Goal: Information Seeking & Learning: Learn about a topic

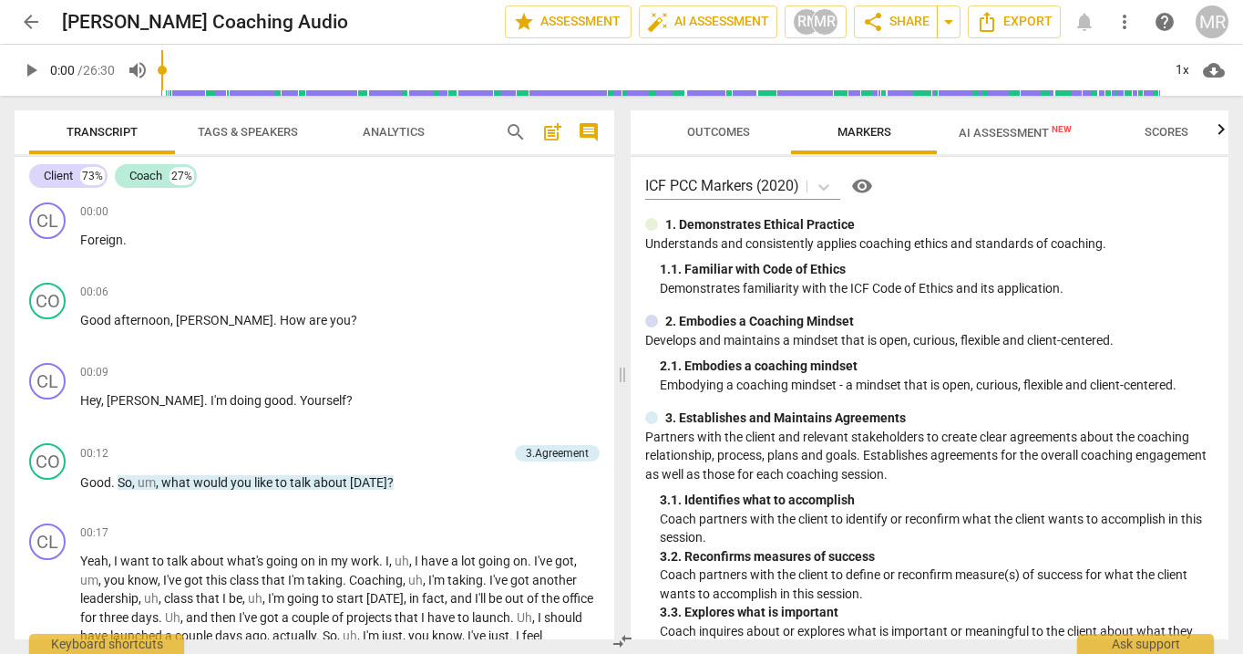
click at [32, 21] on span "arrow_back" at bounding box center [31, 22] width 22 height 22
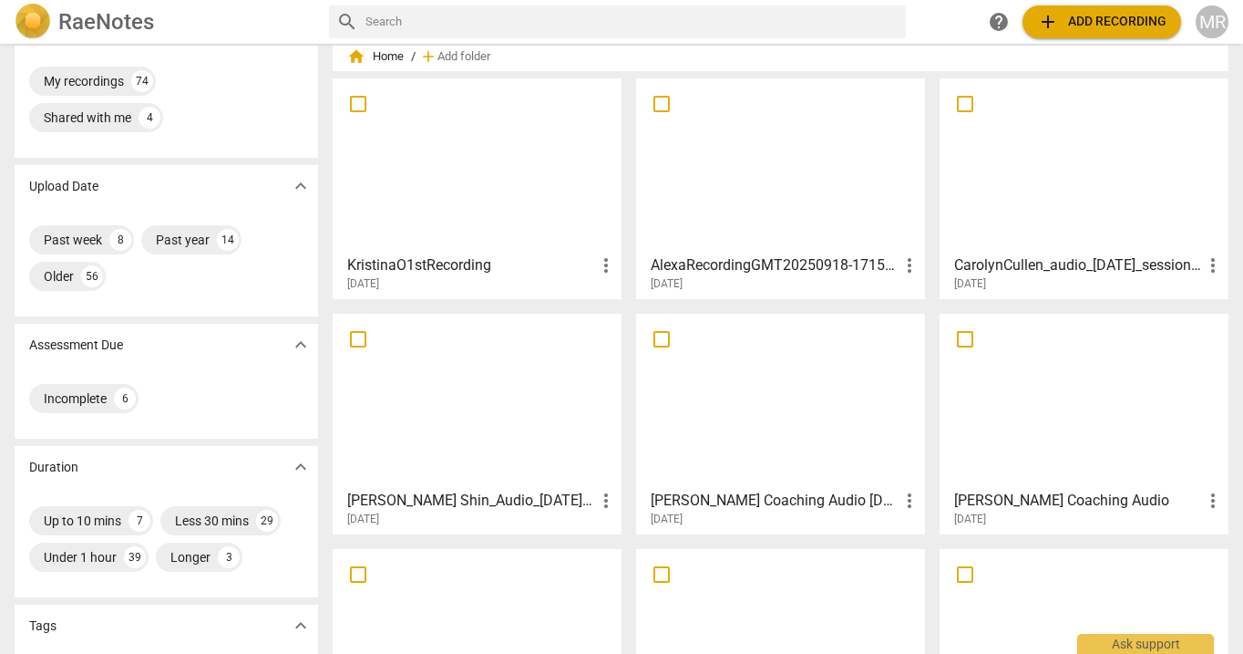
scroll to position [56, 0]
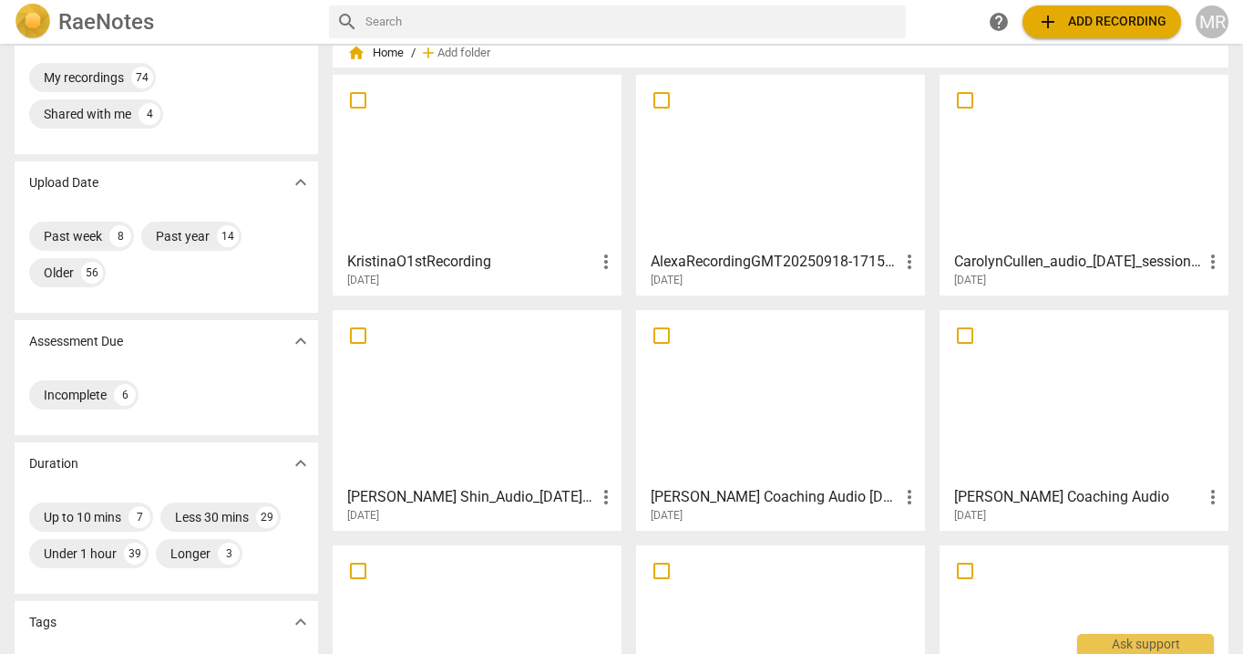
click at [1007, 231] on div at bounding box center [1084, 161] width 276 height 161
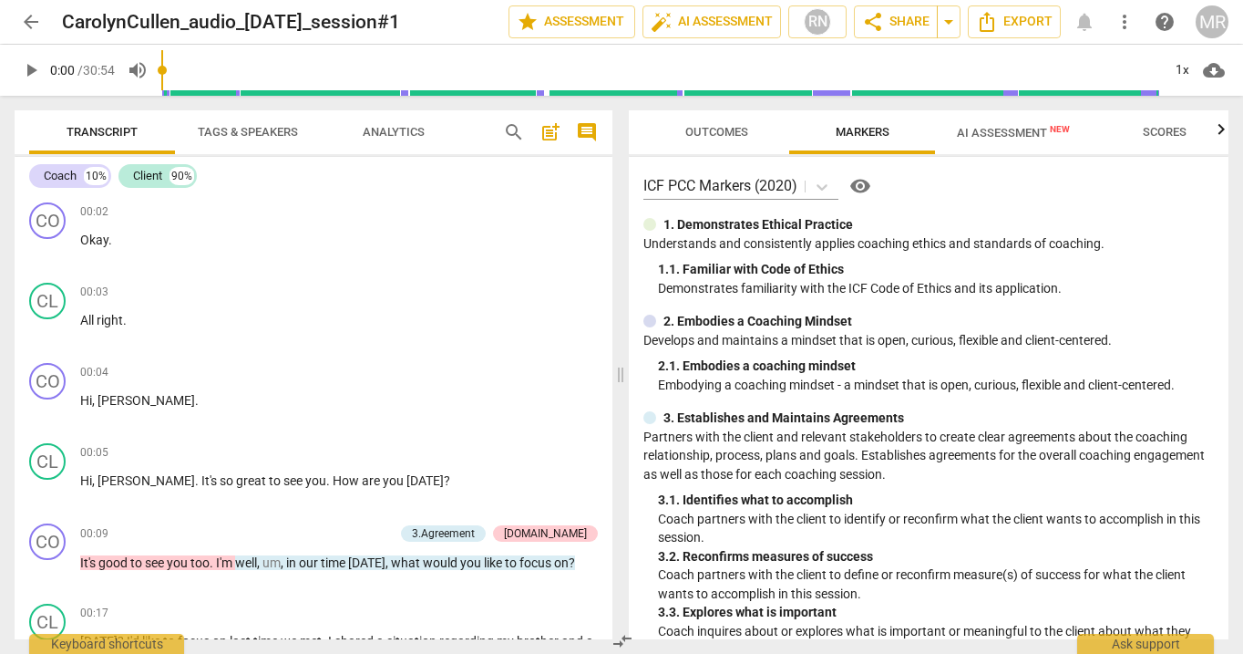
click at [1005, 119] on span "AI Assessment New" at bounding box center [1013, 132] width 157 height 27
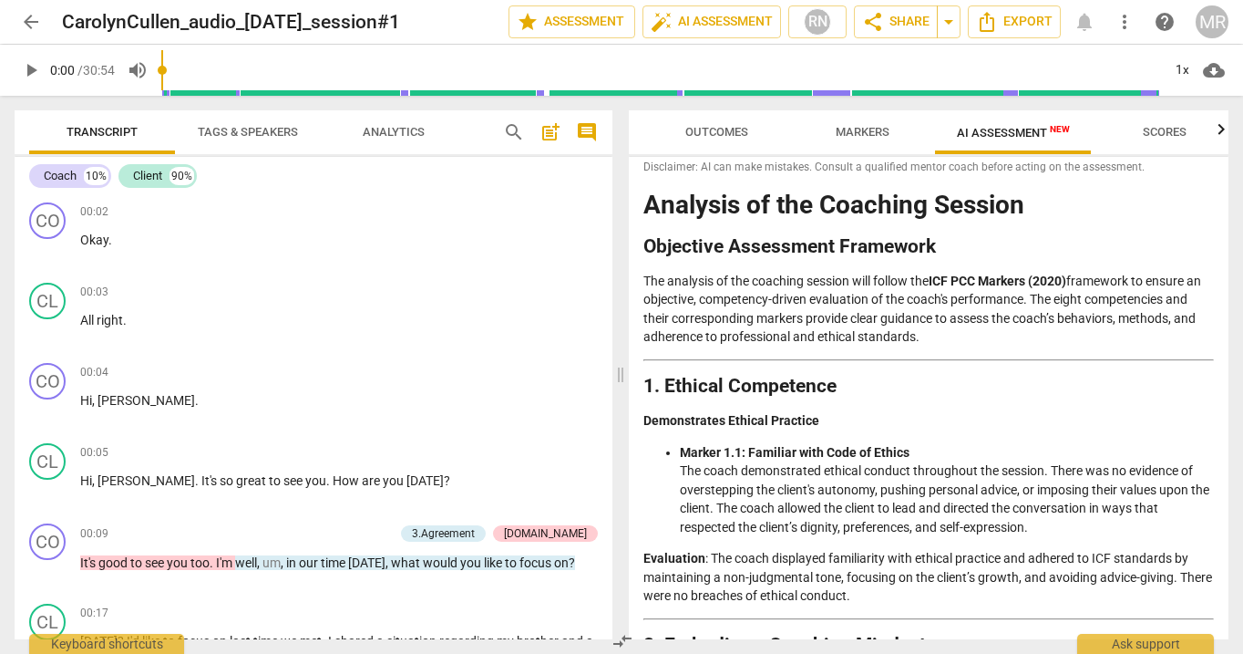
scroll to position [37, 0]
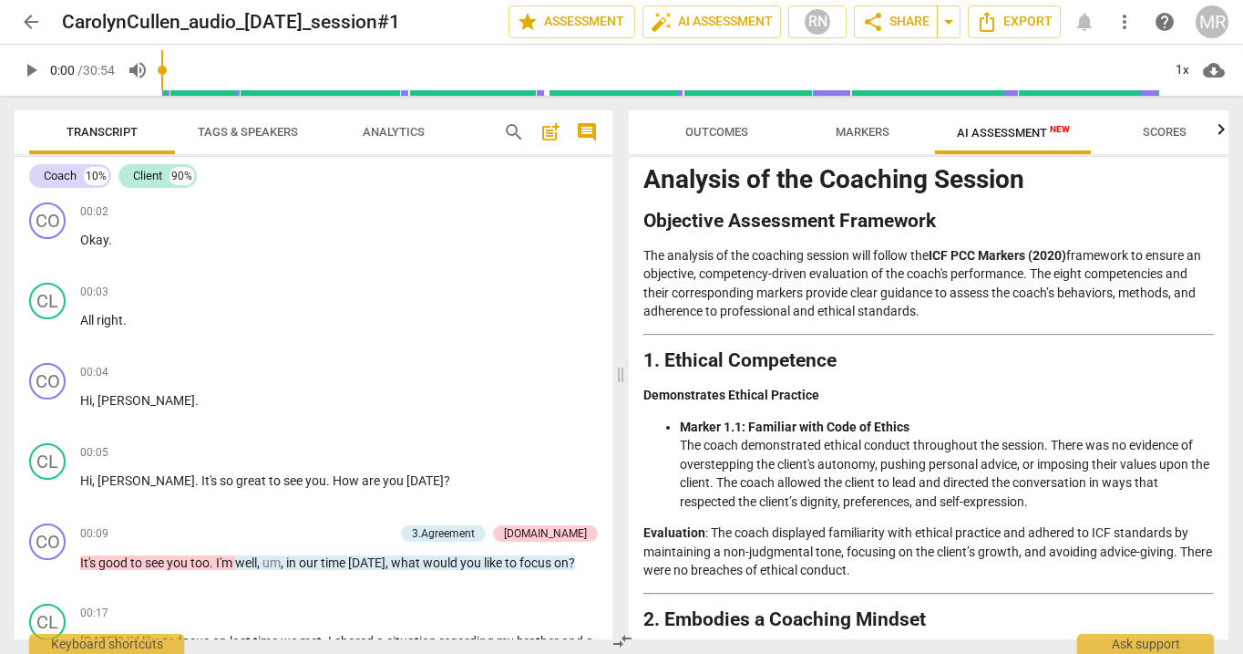
click at [1166, 136] on span "Scores" at bounding box center [1165, 132] width 44 height 14
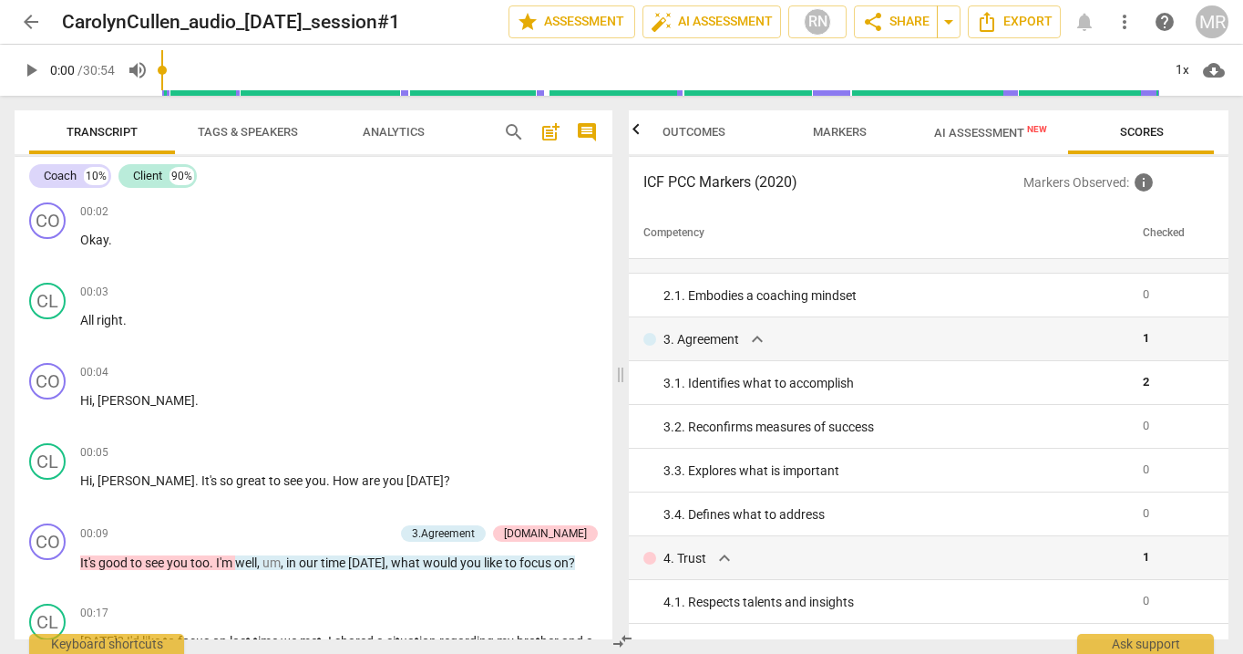
scroll to position [113, 0]
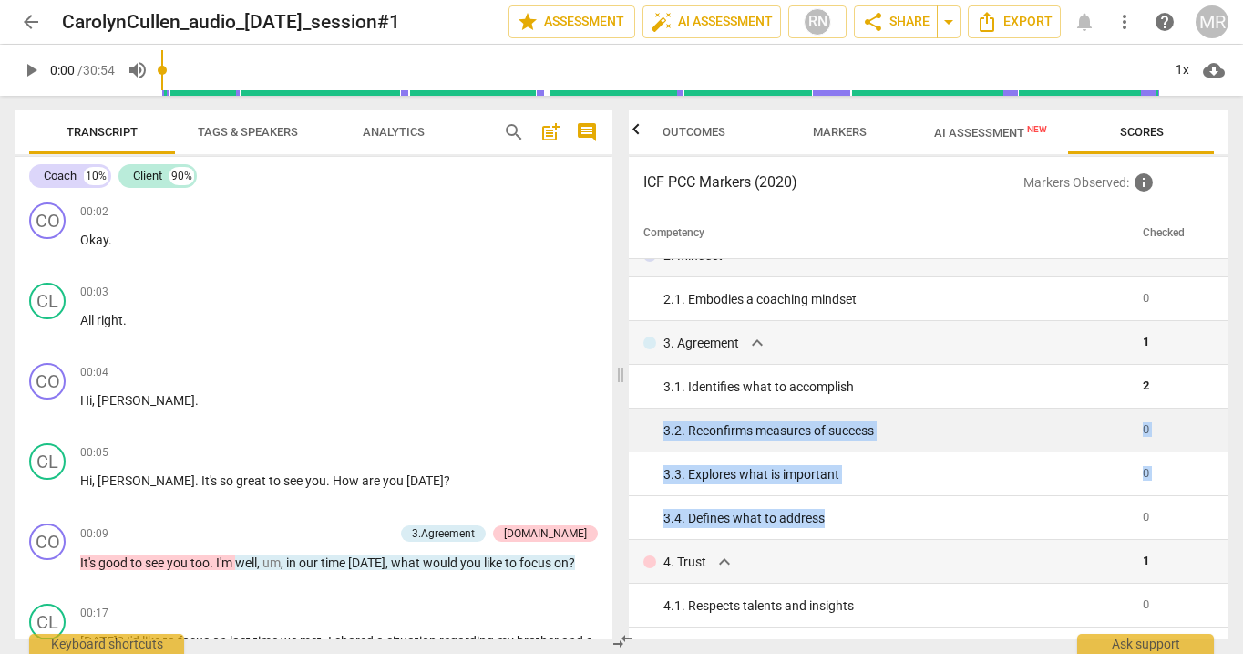
drag, startPoint x: 831, startPoint y: 520, endPoint x: 659, endPoint y: 432, distance: 193.3
copy tbody "3. 2. Reconfirms measures of success 0 3. 3. Explores what is important 0 3. 4.…"
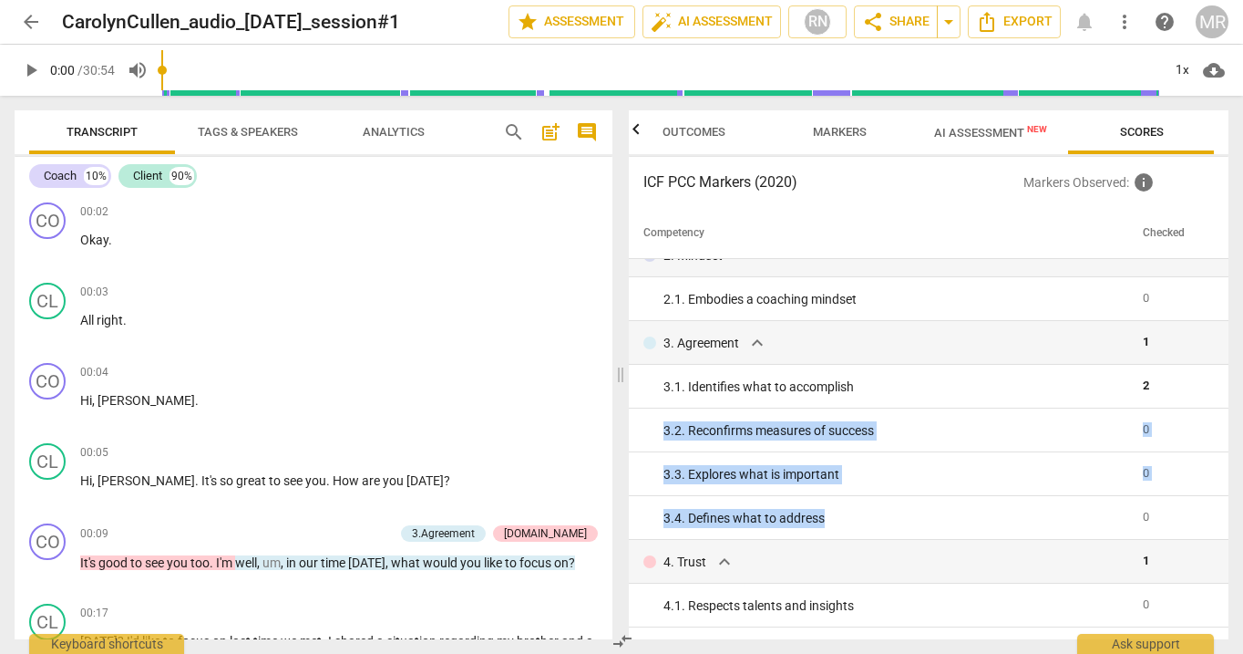
click at [970, 123] on span "AI Assessment New" at bounding box center [991, 132] width 157 height 27
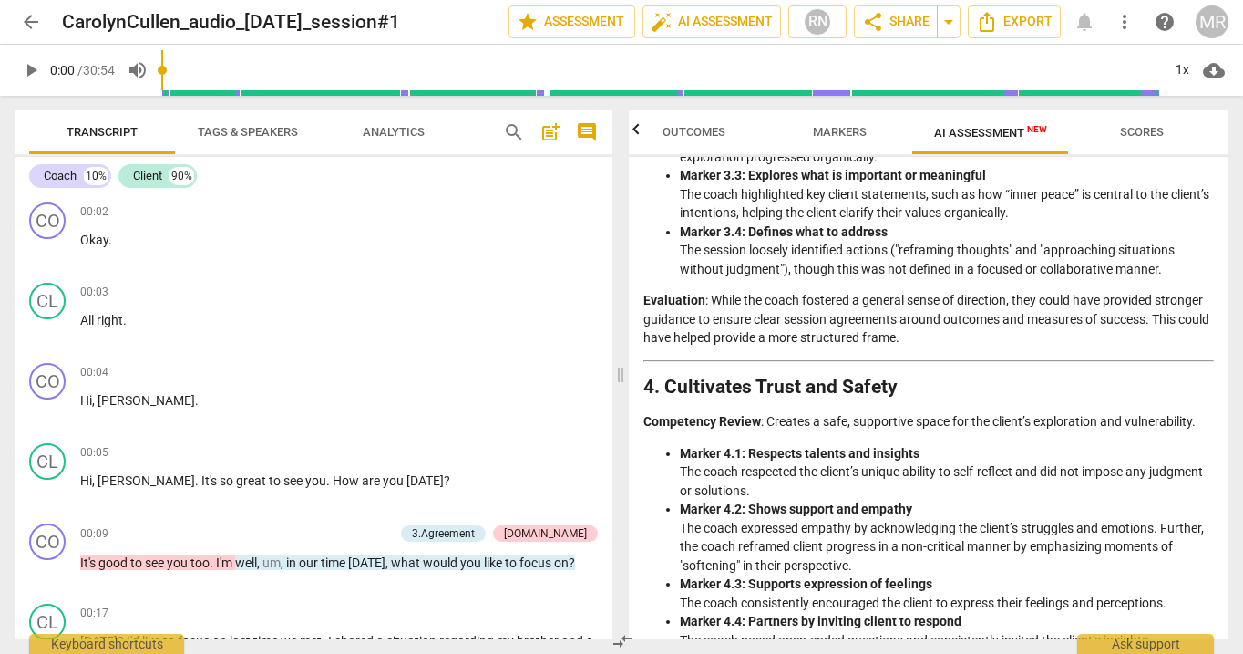
scroll to position [0, 0]
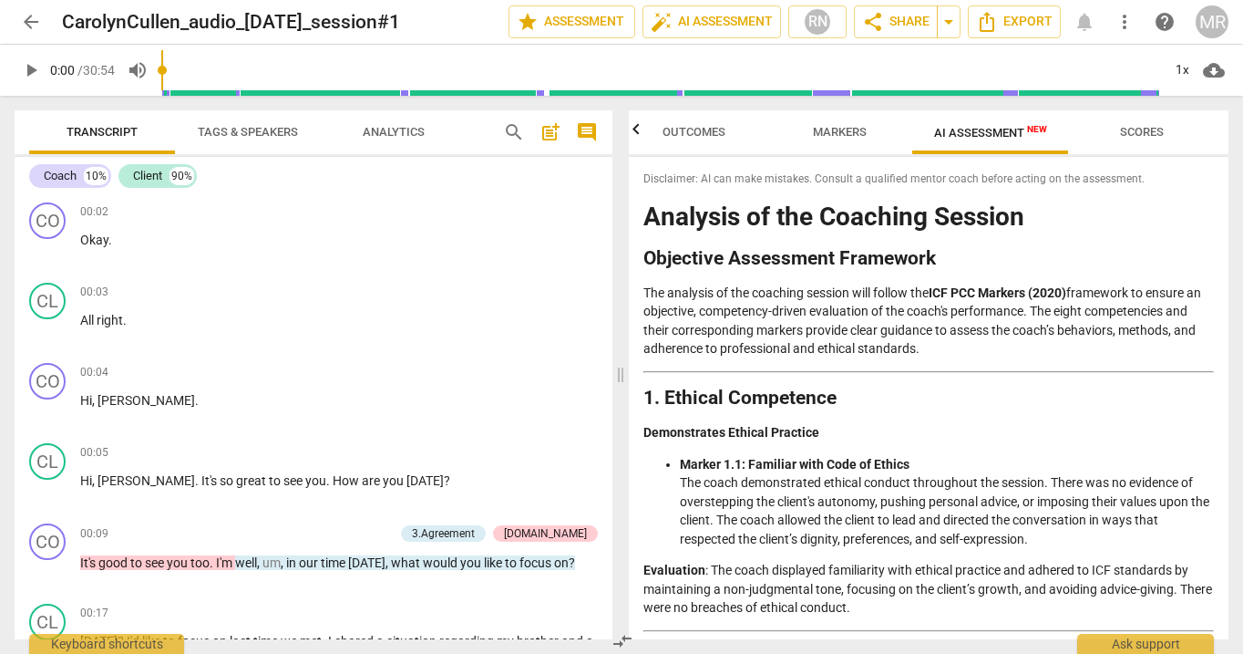
click at [696, 133] on span "Outcomes" at bounding box center [694, 132] width 63 height 14
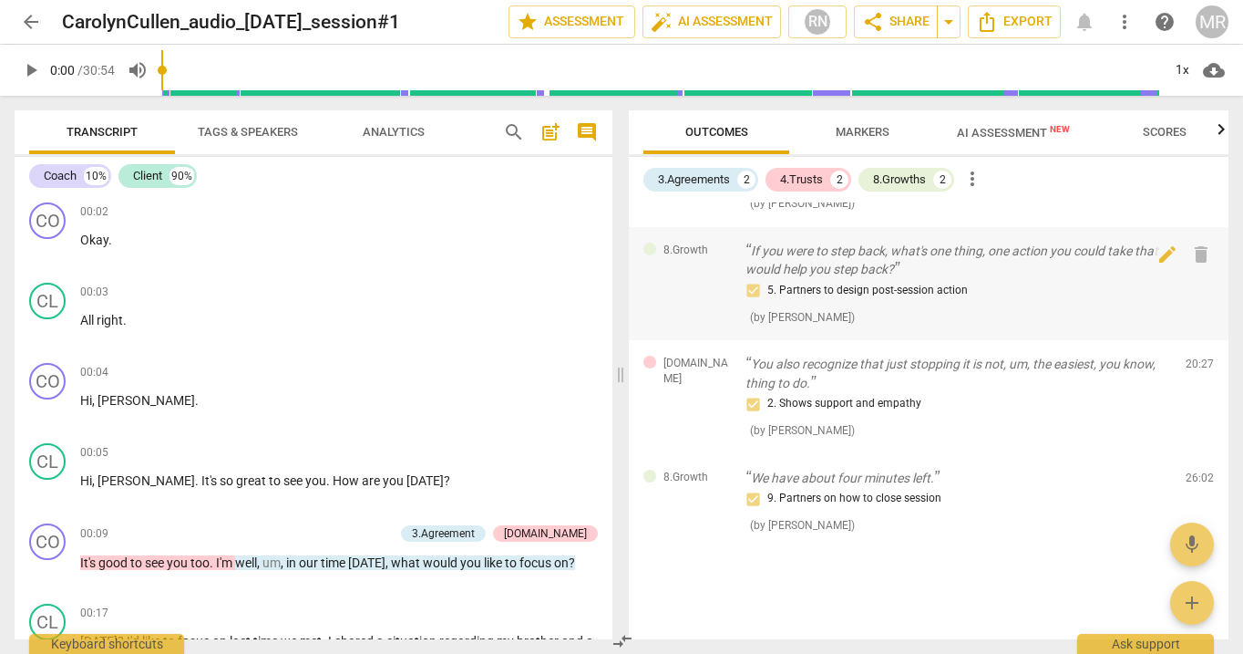
scroll to position [273, 0]
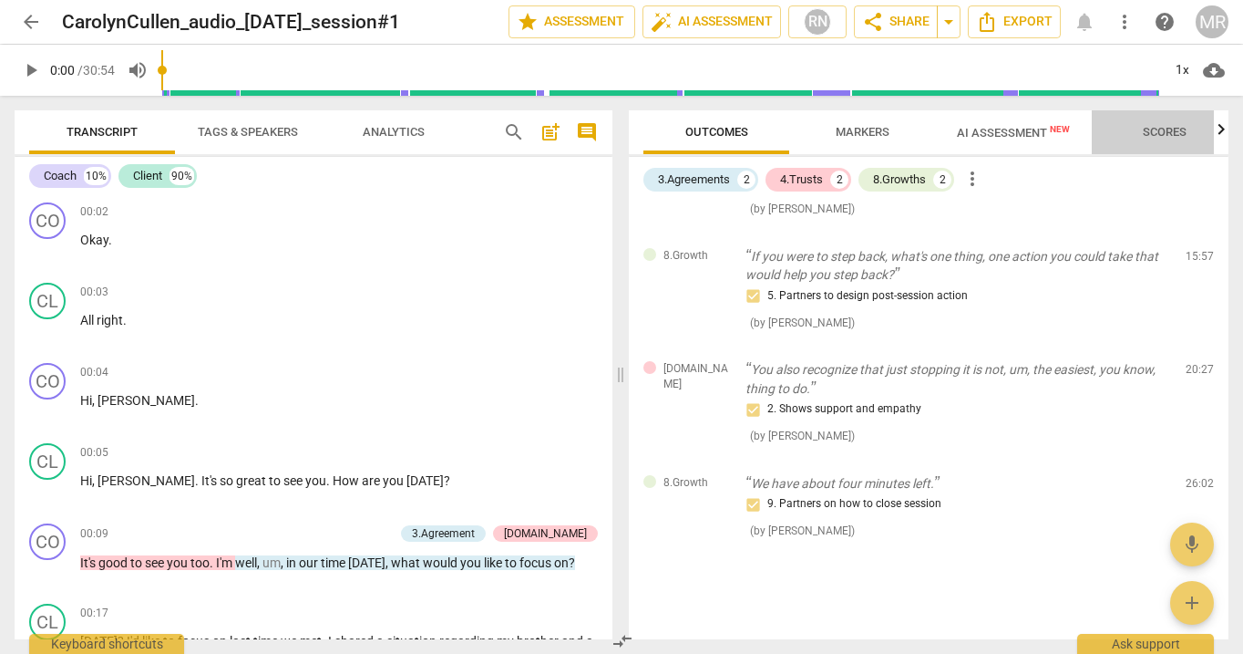
click at [1168, 131] on span "Scores" at bounding box center [1165, 132] width 44 height 14
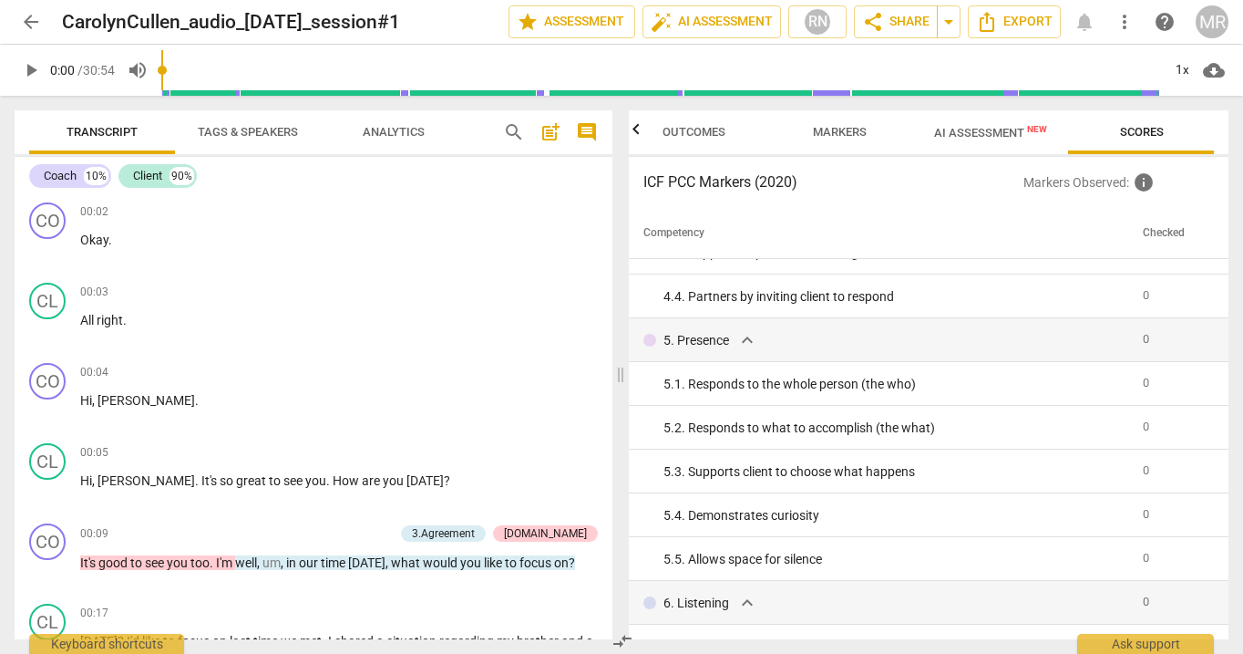
scroll to position [570, 0]
